Goal: Task Accomplishment & Management: Manage account settings

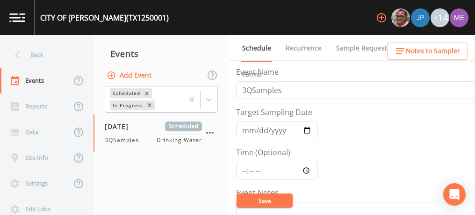
scroll to position [331, 0]
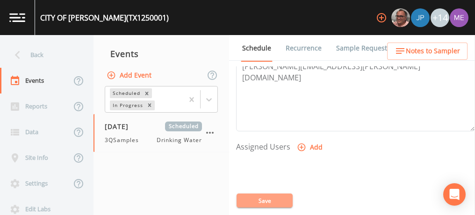
click at [250, 199] on button "Save" at bounding box center [265, 201] width 56 height 14
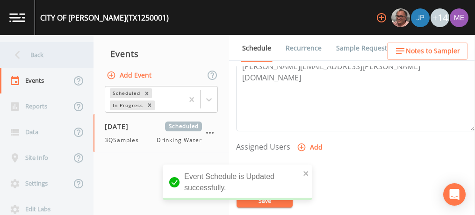
click at [39, 53] on div "Back" at bounding box center [42, 55] width 84 height 26
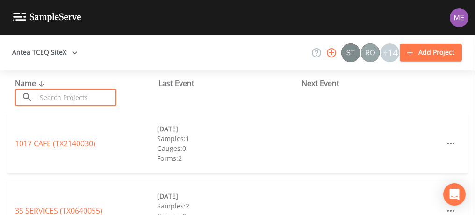
click at [56, 96] on input "text" at bounding box center [76, 97] width 80 height 17
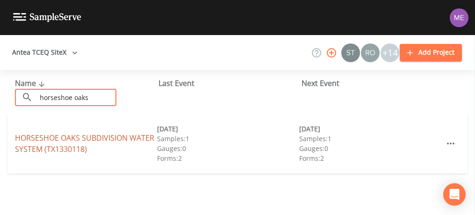
type input "horseshoe oaks"
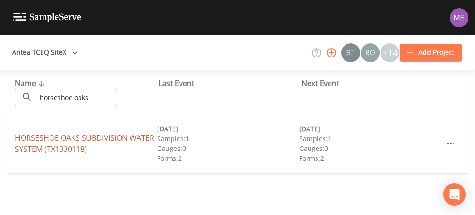
click at [57, 138] on link "HORSESHOE OAKS SUBDIVISION WATER SYSTEM (TX1330118)" at bounding box center [84, 144] width 139 height 22
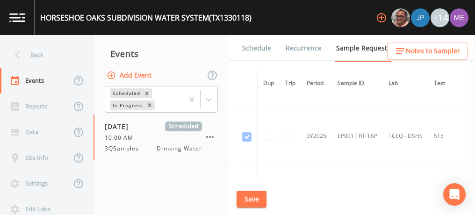
scroll to position [515, 0]
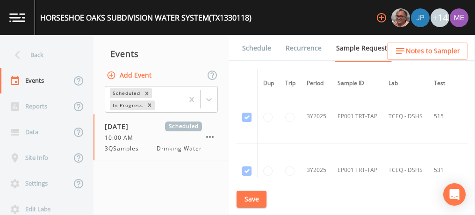
click at [259, 48] on link "Schedule" at bounding box center [257, 48] width 32 height 26
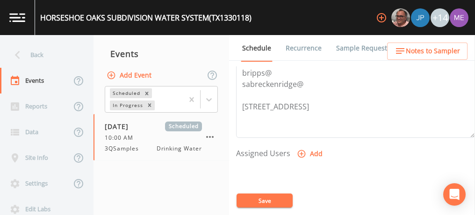
scroll to position [326, 0]
click at [299, 154] on icon "button" at bounding box center [301, 152] width 9 height 9
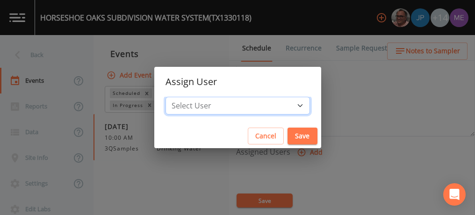
click at [287, 106] on select "Select User [PERSON_NAME] [PERSON_NAME] [PERSON_NAME] [PERSON_NAME] [PERSON_NAM…" at bounding box center [238, 106] width 145 height 18
select select "82fcd260-406f-4720-af66-0de7f1917f1c"
click at [180, 97] on select "Select User [PERSON_NAME] [PERSON_NAME] [PERSON_NAME] [PERSON_NAME] [PERSON_NAM…" at bounding box center [238, 106] width 145 height 18
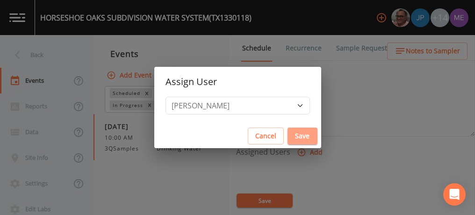
click at [288, 135] on button "Save" at bounding box center [303, 136] width 30 height 17
select select
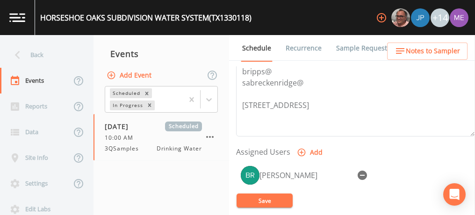
click at [277, 196] on button "Save" at bounding box center [265, 201] width 56 height 14
